Goal: Information Seeking & Learning: Learn about a topic

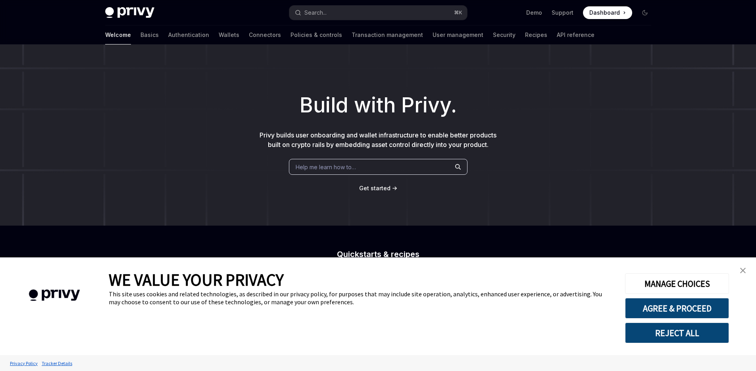
click at [744, 270] on img "close banner" at bounding box center [744, 271] width 6 height 6
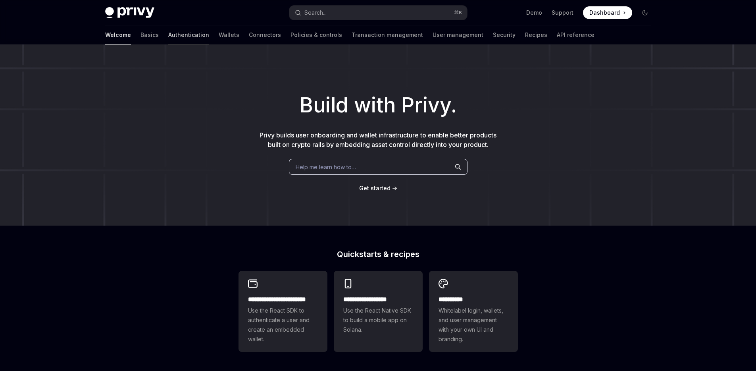
click at [168, 37] on link "Authentication" at bounding box center [188, 34] width 41 height 19
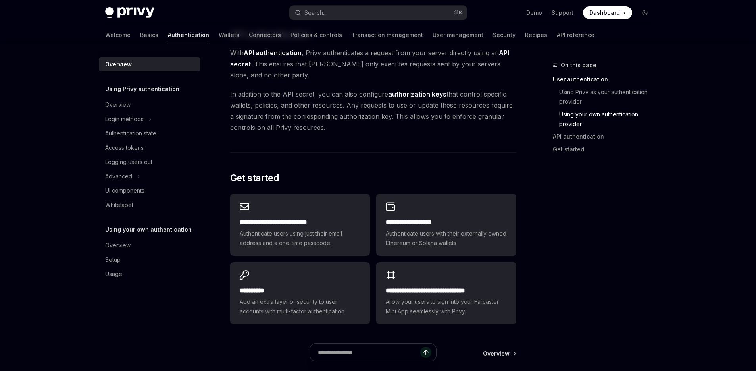
scroll to position [511, 0]
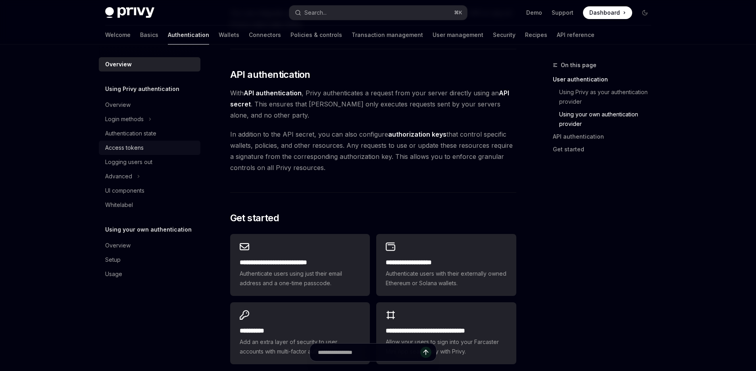
click at [136, 147] on div "Access tokens" at bounding box center [124, 148] width 39 height 10
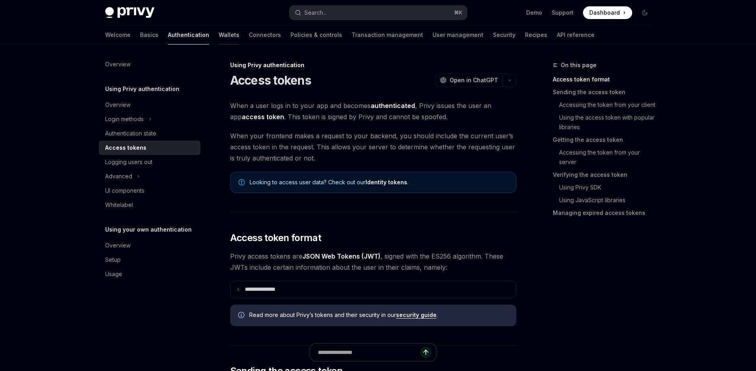
click at [219, 34] on link "Wallets" at bounding box center [229, 34] width 21 height 19
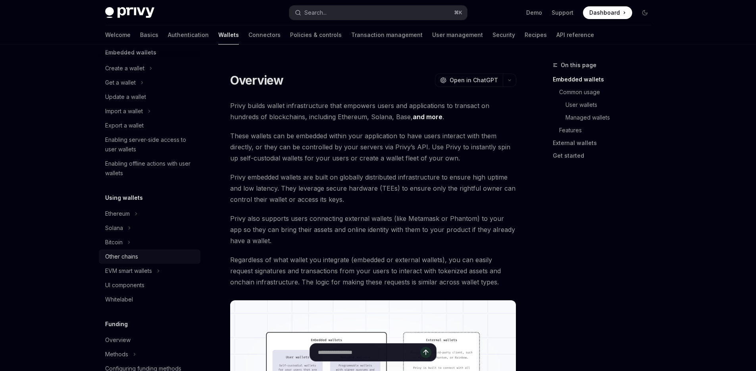
scroll to position [60, 0]
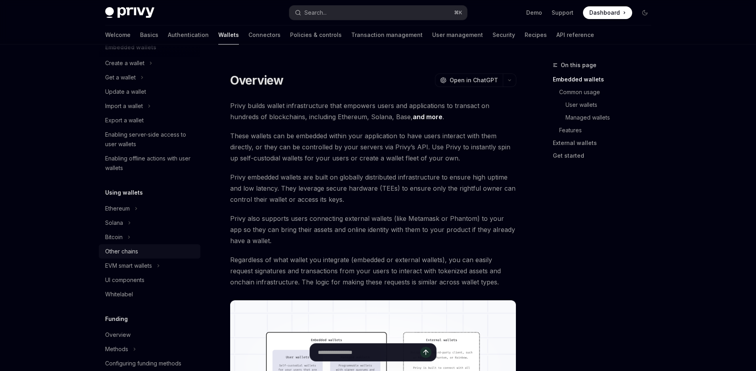
click at [139, 255] on div "Other chains" at bounding box center [150, 252] width 91 height 10
type textarea "*"
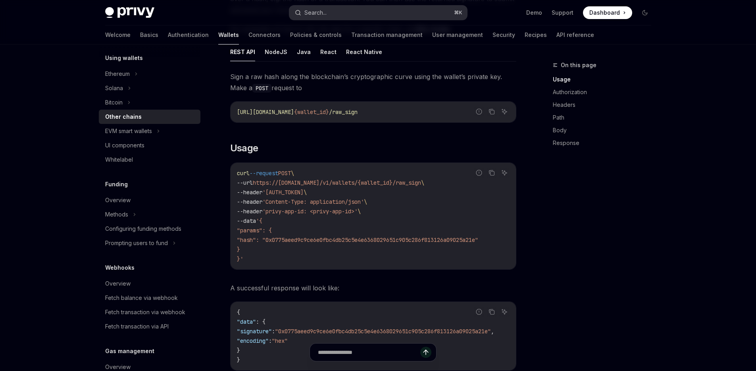
scroll to position [280, 0]
